Goal: Information Seeking & Learning: Learn about a topic

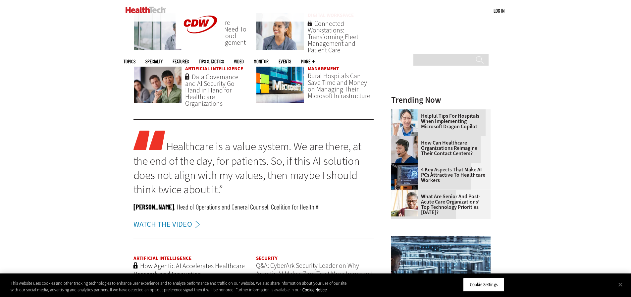
scroll to position [629, 0]
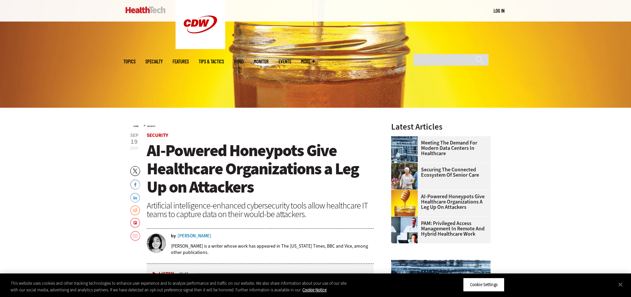
scroll to position [199, 0]
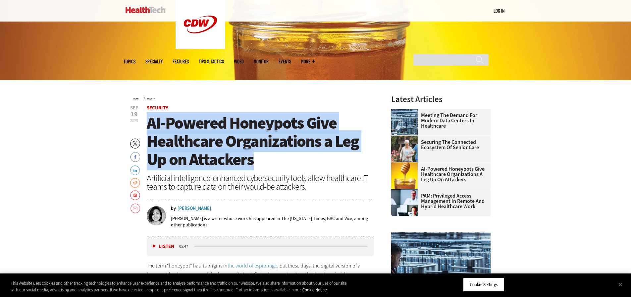
drag, startPoint x: 149, startPoint y: 123, endPoint x: 265, endPoint y: 161, distance: 122.3
click at [265, 161] on h1 "AI-Powered Honeypots Give Healthcare Organizations a Leg Up on Attackers" at bounding box center [260, 141] width 227 height 55
copy span "AI-Powered Honeypots Give Healthcare Organizations a Leg Up on Attackers"
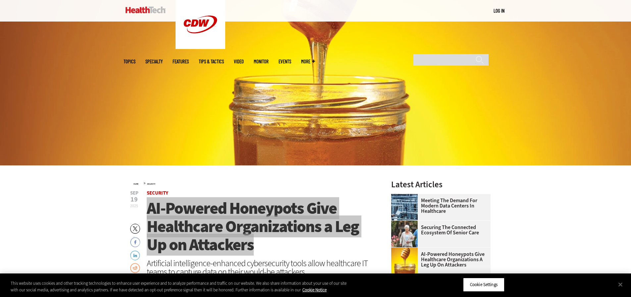
scroll to position [99, 0]
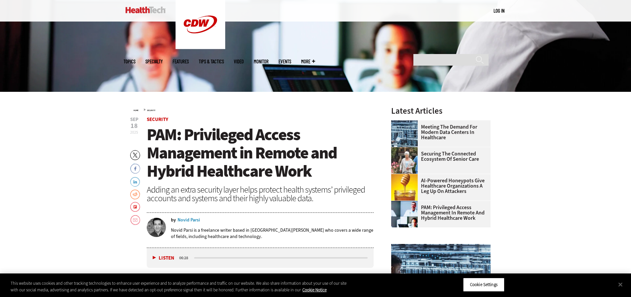
scroll to position [199, 0]
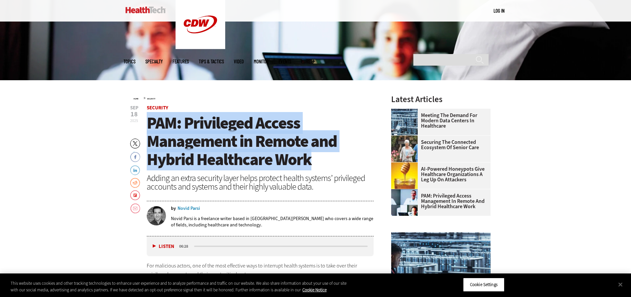
drag, startPoint x: 148, startPoint y: 121, endPoint x: 344, endPoint y: 156, distance: 198.5
click at [344, 156] on h1 "PAM: Privileged Access Management in Remote and Hybrid Healthcare Work" at bounding box center [260, 141] width 227 height 55
copy span "PAM: Privileged Access Management in Remote and Hybrid Healthcare Work"
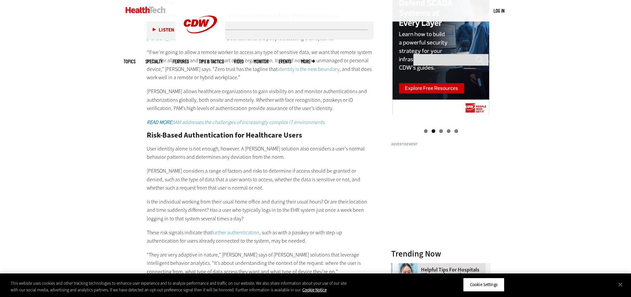
scroll to position [828, 0]
